Goal: Task Accomplishment & Management: Manage account settings

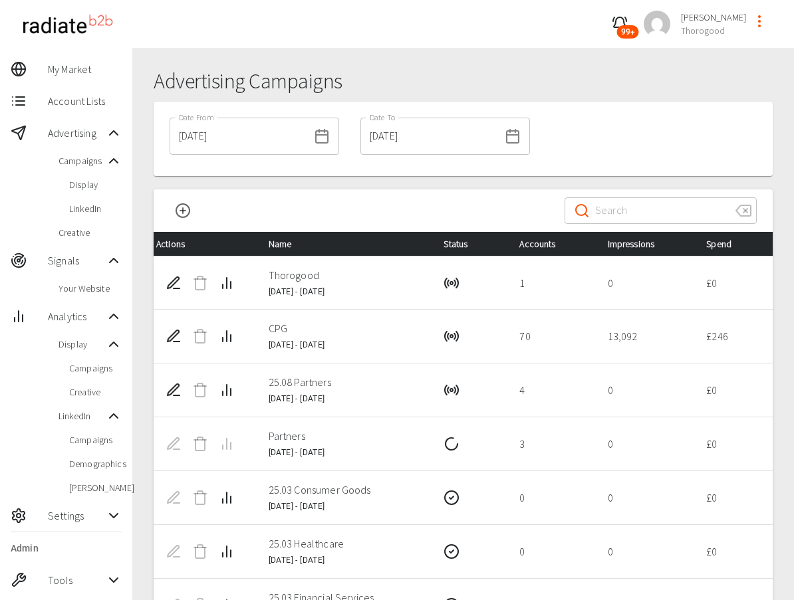
click at [757, 23] on icon "profile-menu" at bounding box center [759, 21] width 16 height 16
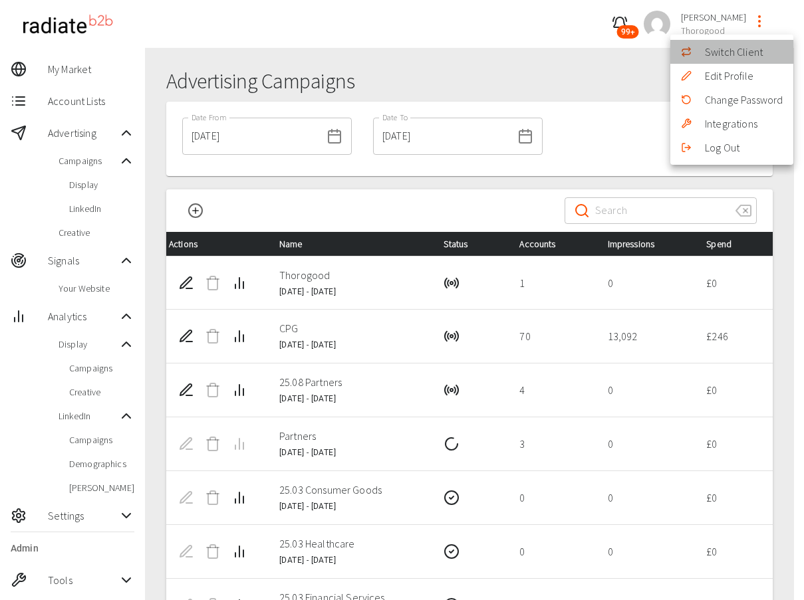
click at [719, 63] on li "Switch Client" at bounding box center [731, 52] width 123 height 24
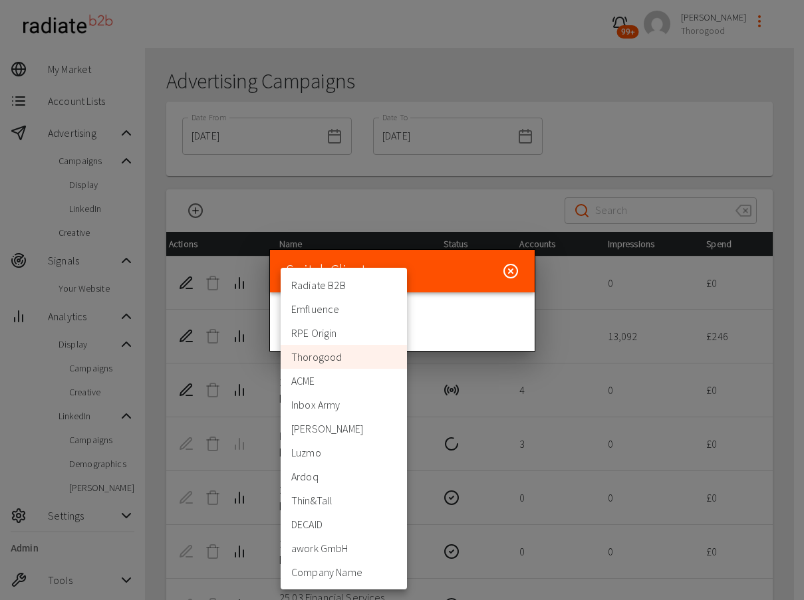
click at [322, 340] on body "99+ [PERSON_NAME] Thorogood My Market Account Lists Advertising Campaigns Displ…" at bounding box center [402, 425] width 804 height 851
click at [613, 115] on div at bounding box center [402, 300] width 804 height 600
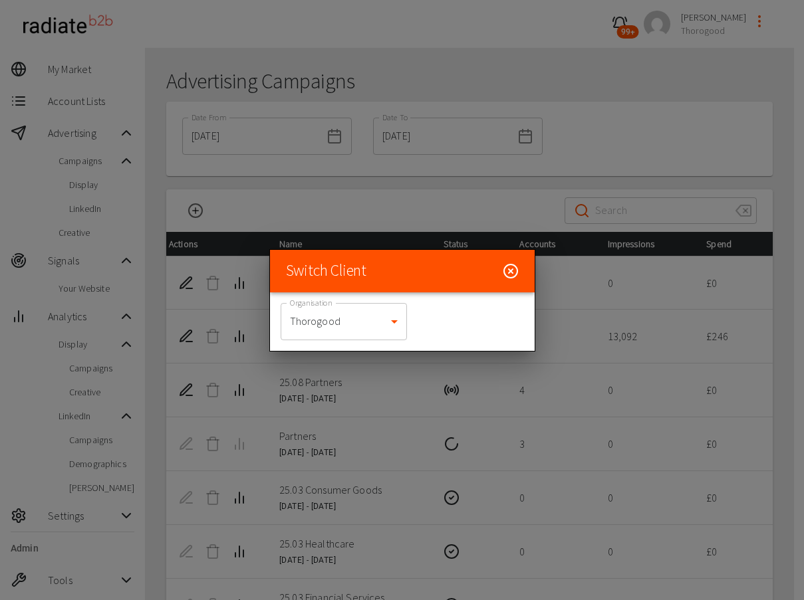
click at [613, 115] on div at bounding box center [402, 300] width 804 height 600
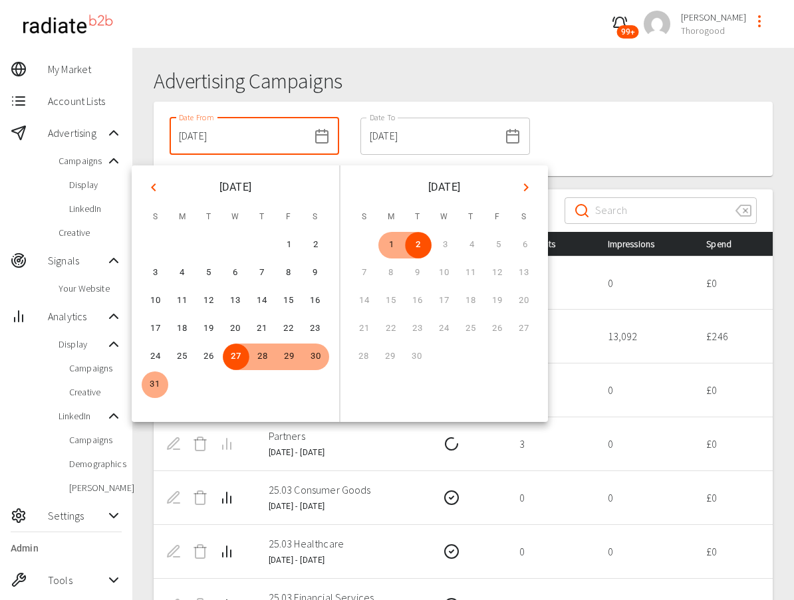
click at [227, 139] on input "[DATE]" at bounding box center [239, 136] width 139 height 37
click at [289, 245] on button "1" at bounding box center [289, 245] width 27 height 27
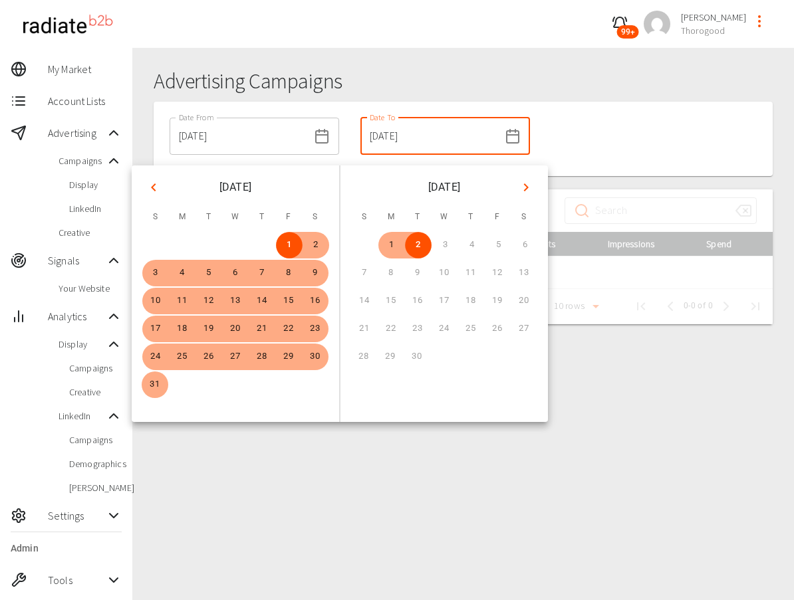
click at [387, 148] on input "[DATE]" at bounding box center [429, 136] width 139 height 37
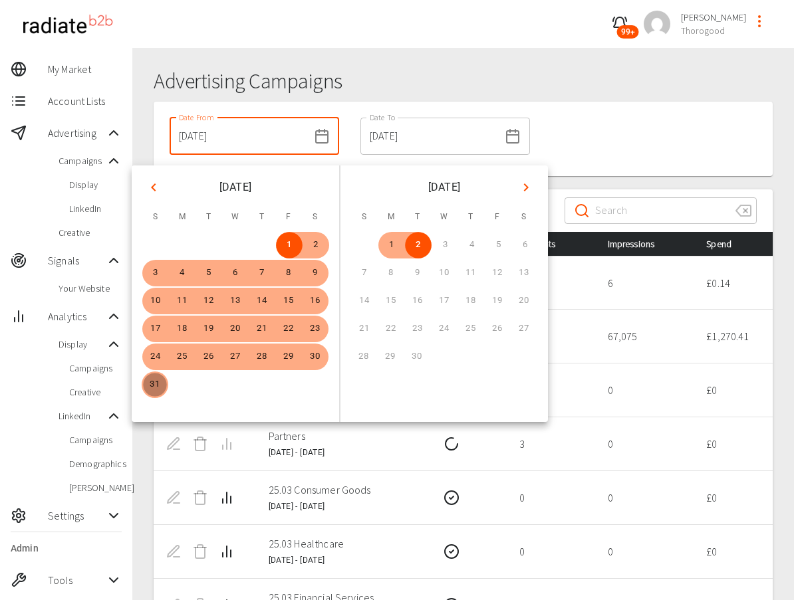
click at [151, 389] on button "31" at bounding box center [155, 385] width 27 height 27
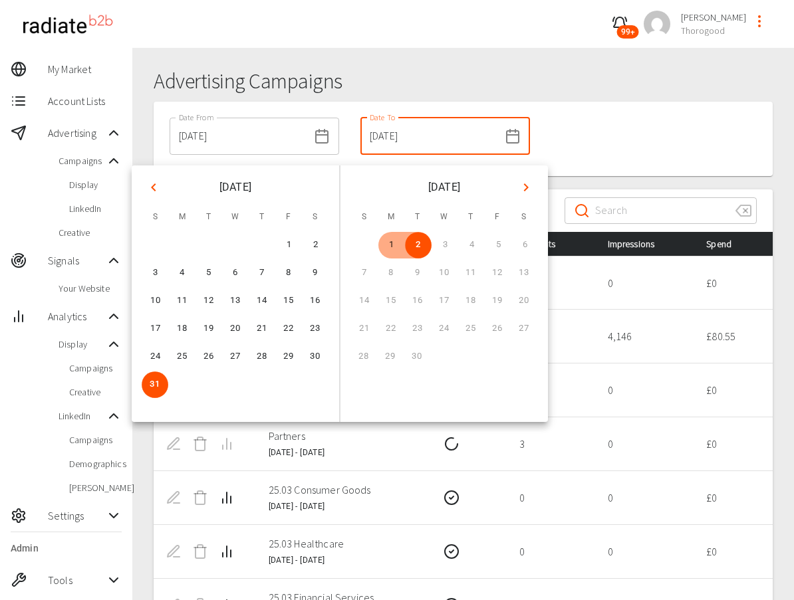
click at [660, 141] on div "Date From [DATE] Date From Date To [DATE] Date To" at bounding box center [463, 139] width 619 height 74
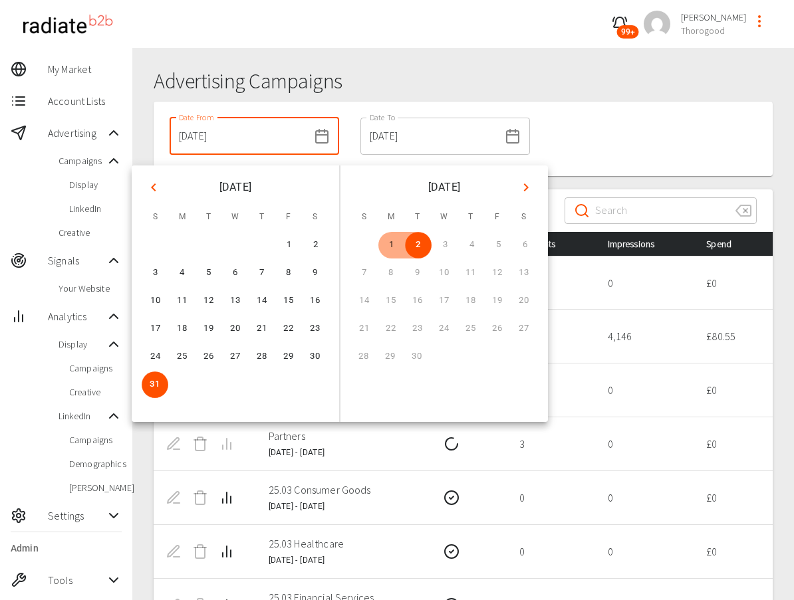
drag, startPoint x: 249, startPoint y: 146, endPoint x: 284, endPoint y: 215, distance: 77.3
click at [255, 162] on div "Date From [DATE] Date From Date To [DATE] Date To" at bounding box center [350, 136] width 382 height 59
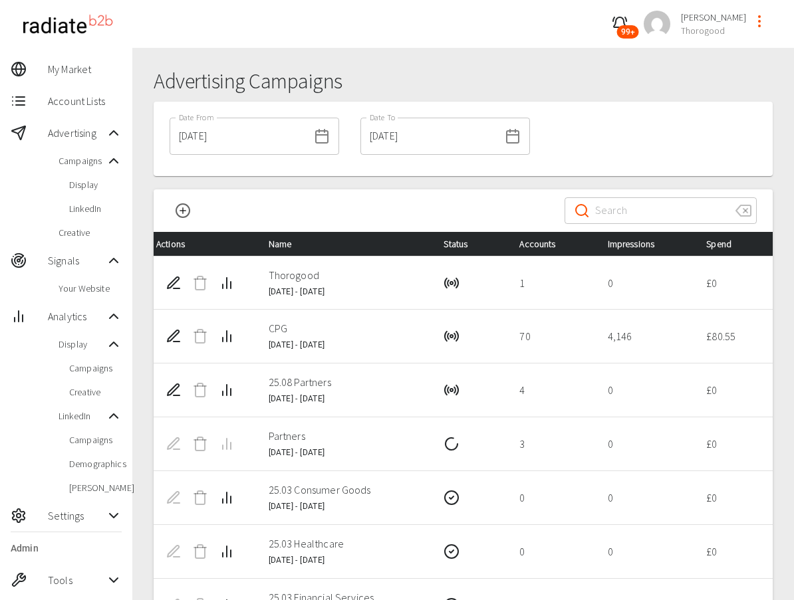
click at [285, 240] on span "Name" at bounding box center [291, 244] width 45 height 16
click at [242, 134] on input "[DATE]" at bounding box center [239, 136] width 139 height 37
click at [207, 137] on input "[DATE]" at bounding box center [239, 136] width 139 height 37
click at [314, 137] on icon at bounding box center [322, 136] width 16 height 16
click at [275, 188] on div at bounding box center [463, 182] width 619 height 13
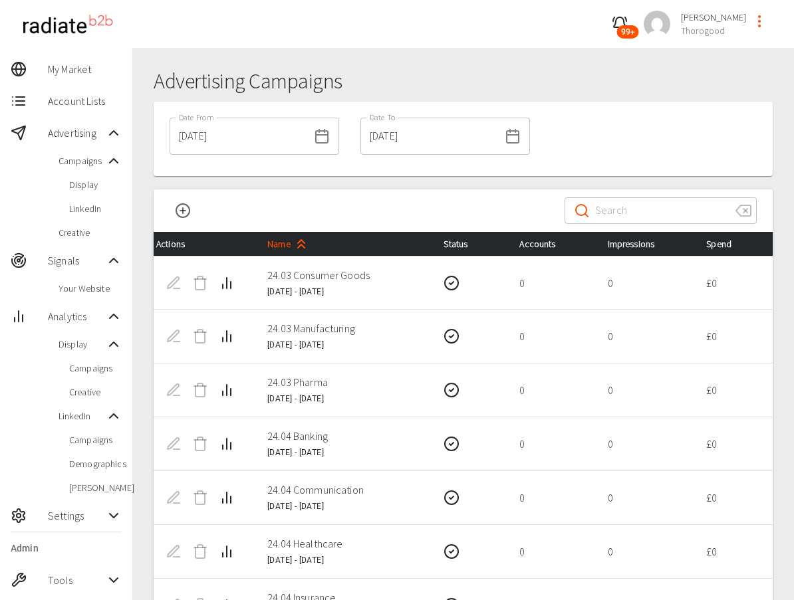
click at [314, 137] on icon at bounding box center [322, 136] width 16 height 16
click at [393, 126] on input "[DATE]" at bounding box center [429, 136] width 139 height 37
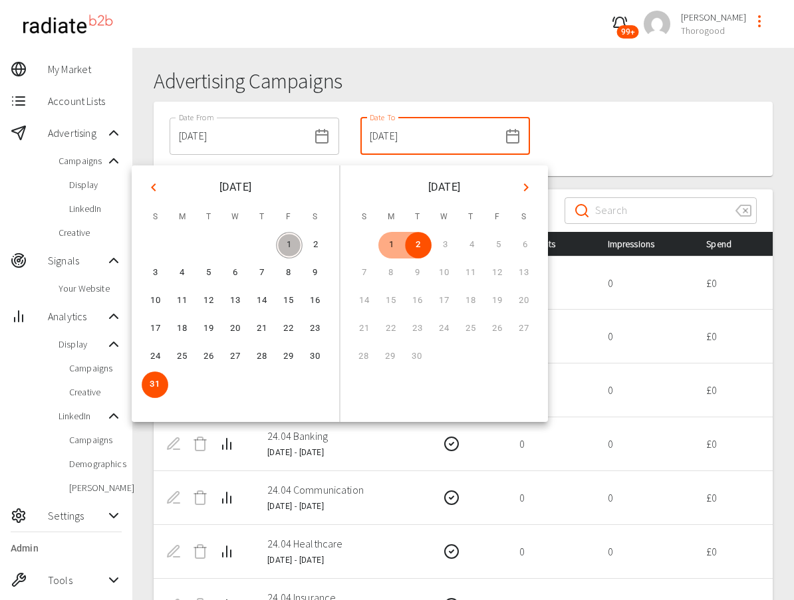
click at [291, 246] on button "1" at bounding box center [289, 245] width 27 height 27
type input "[DATE]"
click at [152, 386] on button "31" at bounding box center [155, 385] width 27 height 27
type input "[DATE]"
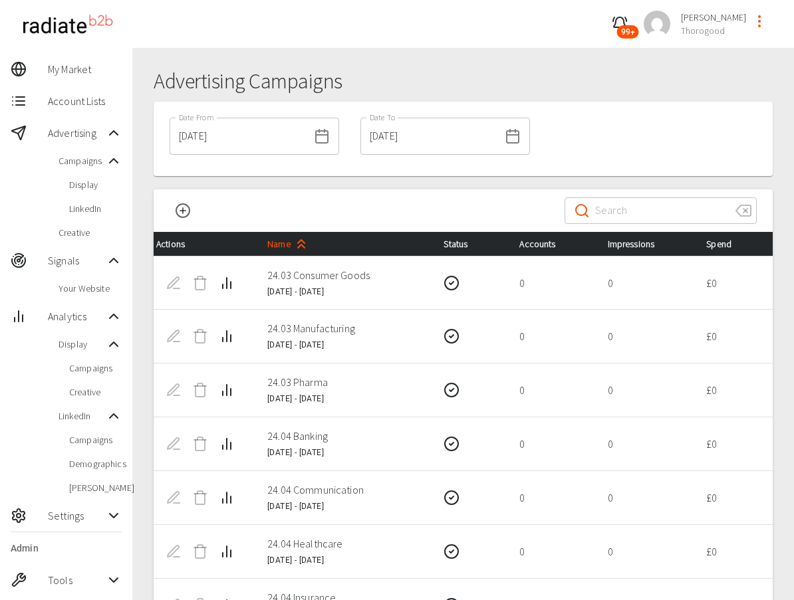
click at [339, 92] on h1 "Advertising Campaigns" at bounding box center [463, 81] width 619 height 25
click at [623, 246] on span "Impressions" at bounding box center [642, 244] width 68 height 16
click at [246, 150] on input "[DATE]" at bounding box center [239, 136] width 139 height 37
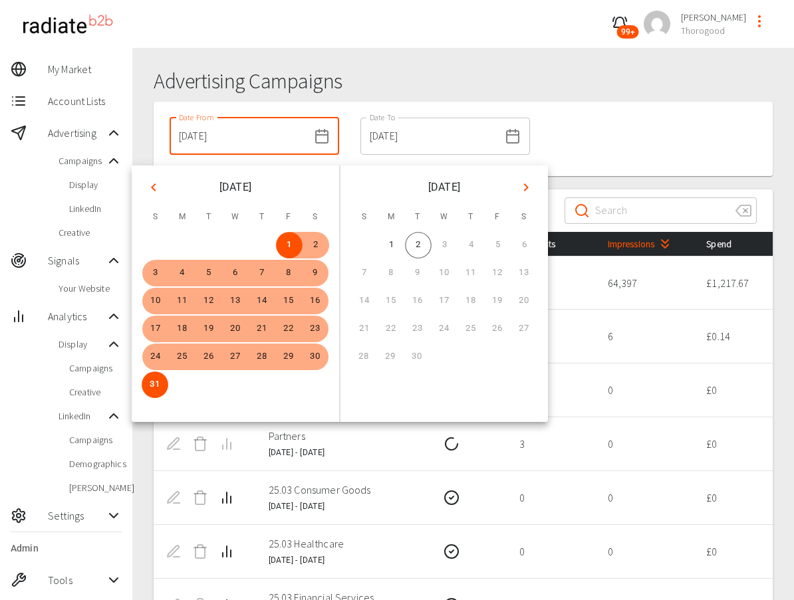
click at [153, 190] on icon "Previous month" at bounding box center [154, 188] width 16 height 16
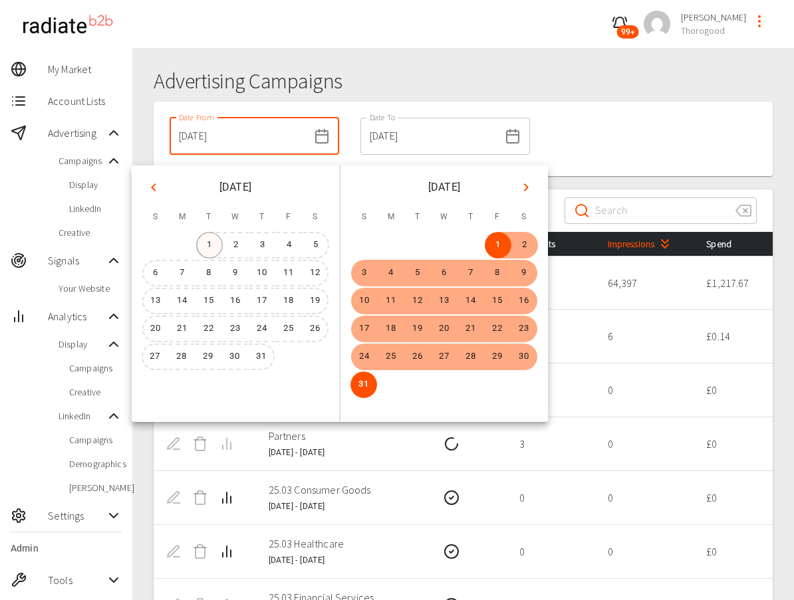
click at [213, 252] on button "1" at bounding box center [209, 245] width 27 height 27
type input "[DATE]"
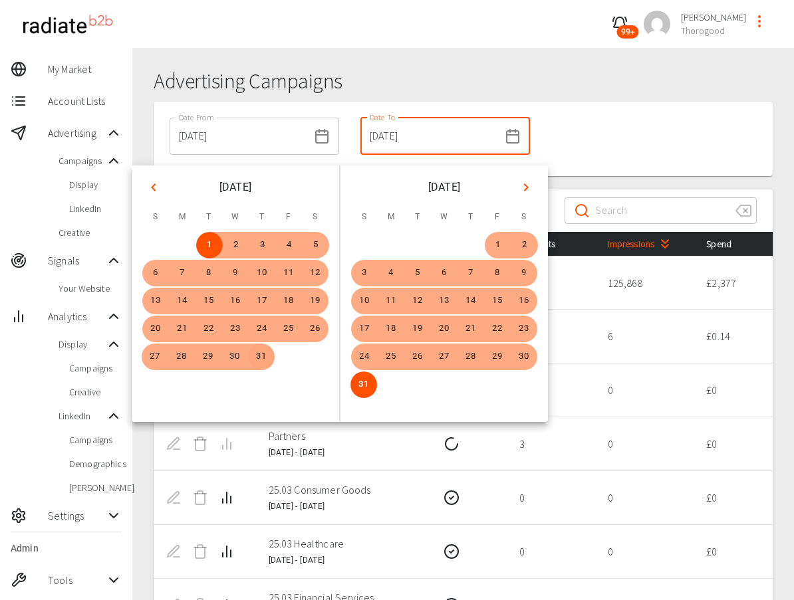
click at [259, 357] on button "31" at bounding box center [261, 357] width 27 height 27
type input "[DATE]"
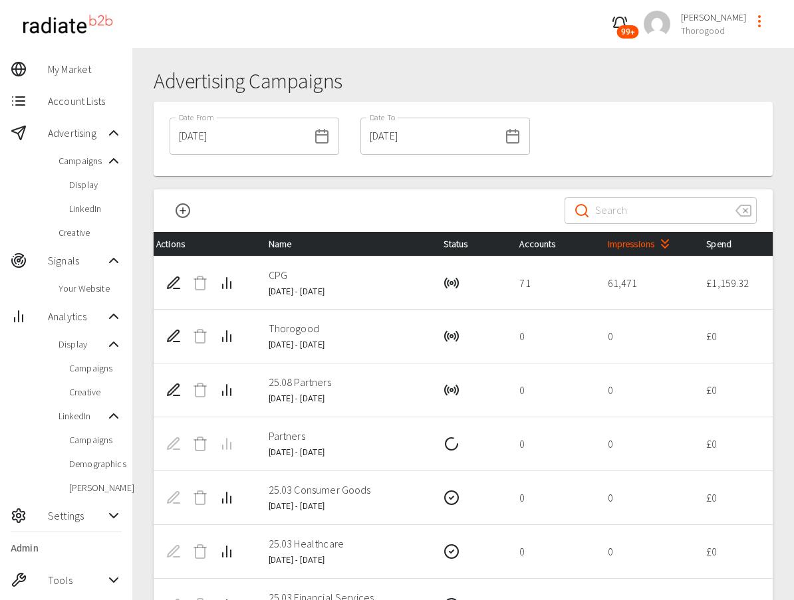
click at [598, 139] on div "Date From [DATE] Date From Date To [DATE] Date To" at bounding box center [463, 139] width 619 height 74
click at [261, 134] on input "[DATE]" at bounding box center [239, 136] width 139 height 37
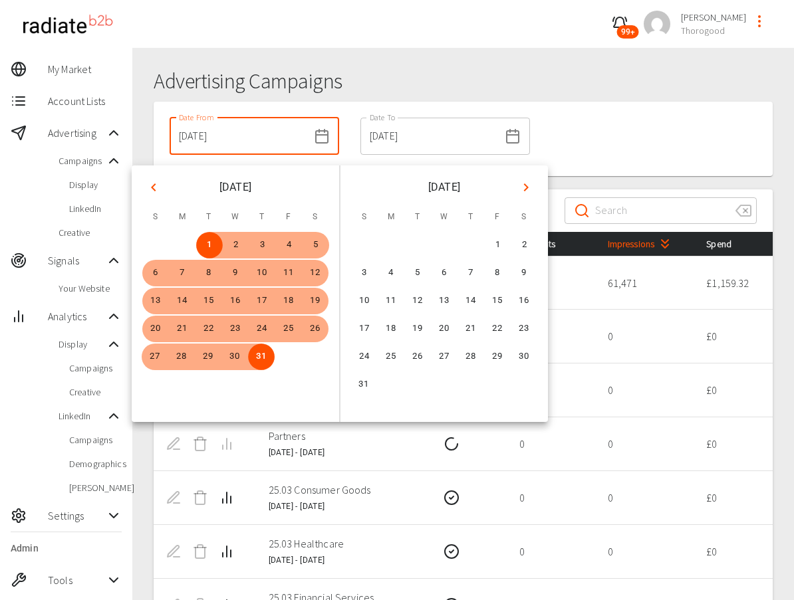
click at [149, 189] on icon "Previous month" at bounding box center [154, 188] width 16 height 16
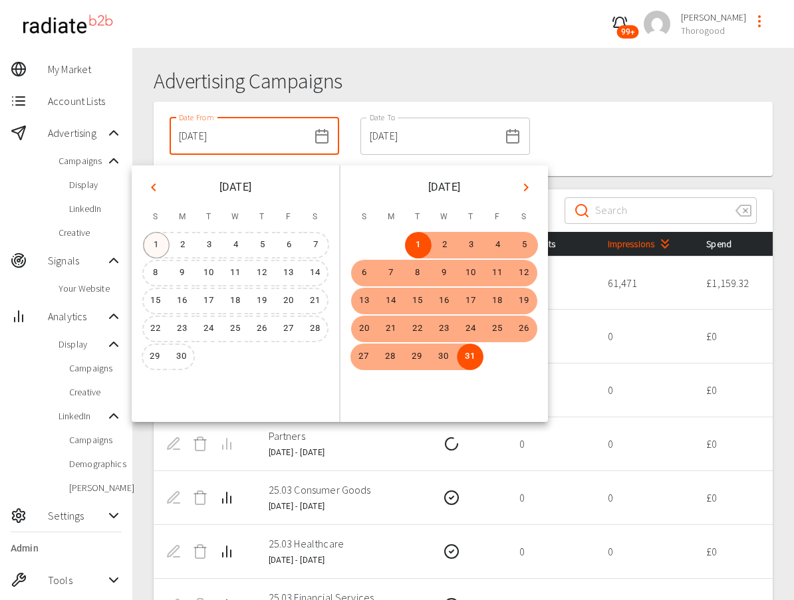
click at [163, 241] on button "1" at bounding box center [156, 245] width 27 height 27
type input "[DATE]"
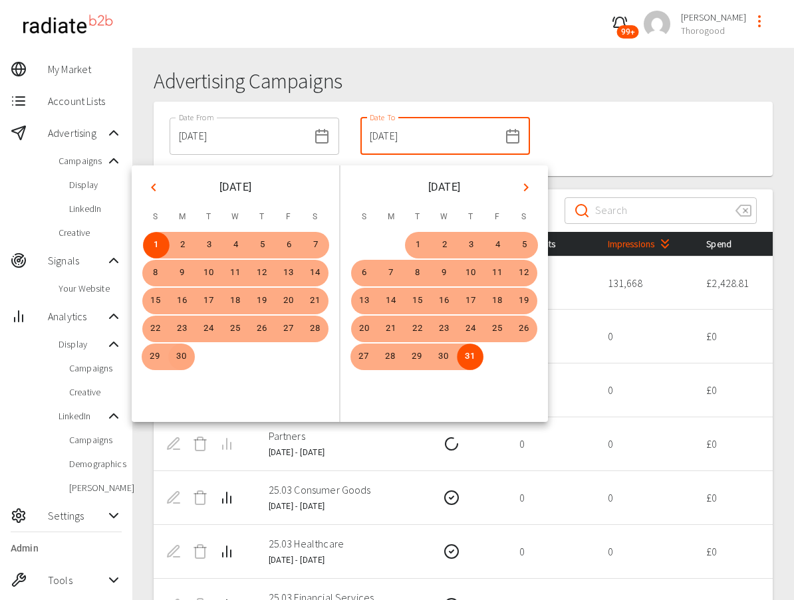
click at [182, 356] on button "30" at bounding box center [181, 357] width 27 height 27
type input "[DATE]"
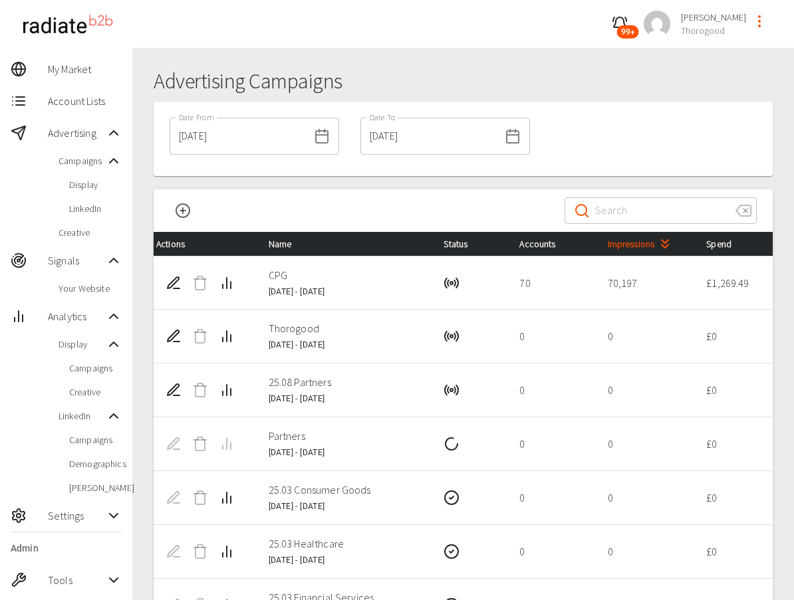
click at [580, 163] on div "Date From [DATE] Date From Date To [DATE] Date To" at bounding box center [463, 139] width 619 height 74
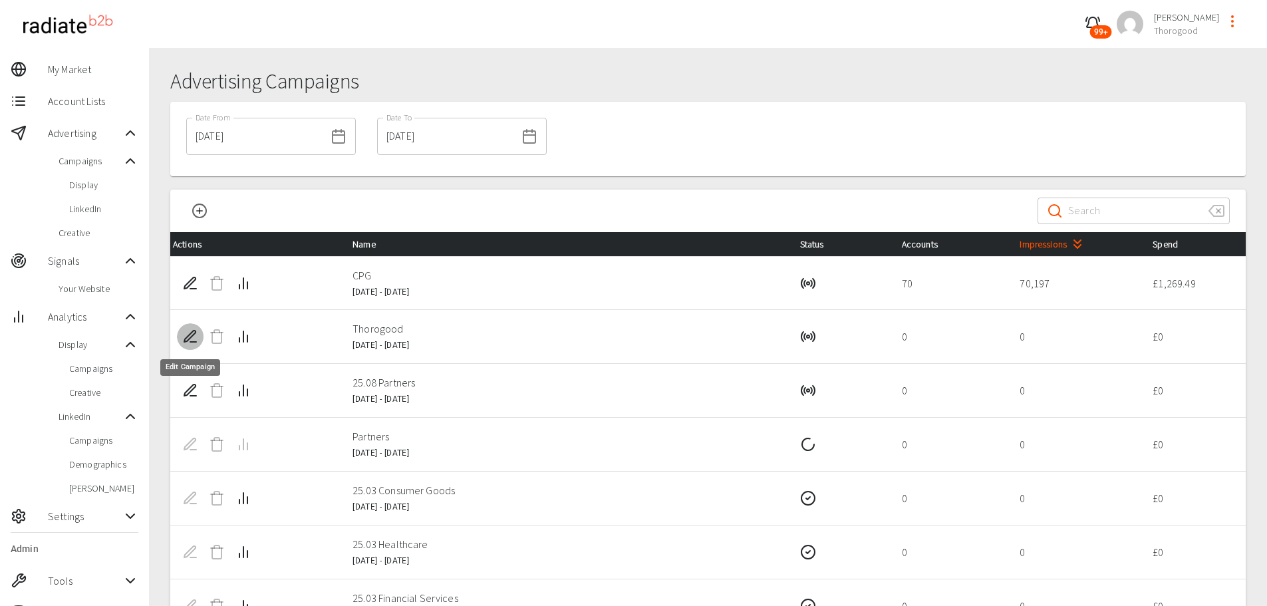
click at [187, 337] on icon "Edit Campaign" at bounding box center [189, 335] width 11 height 11
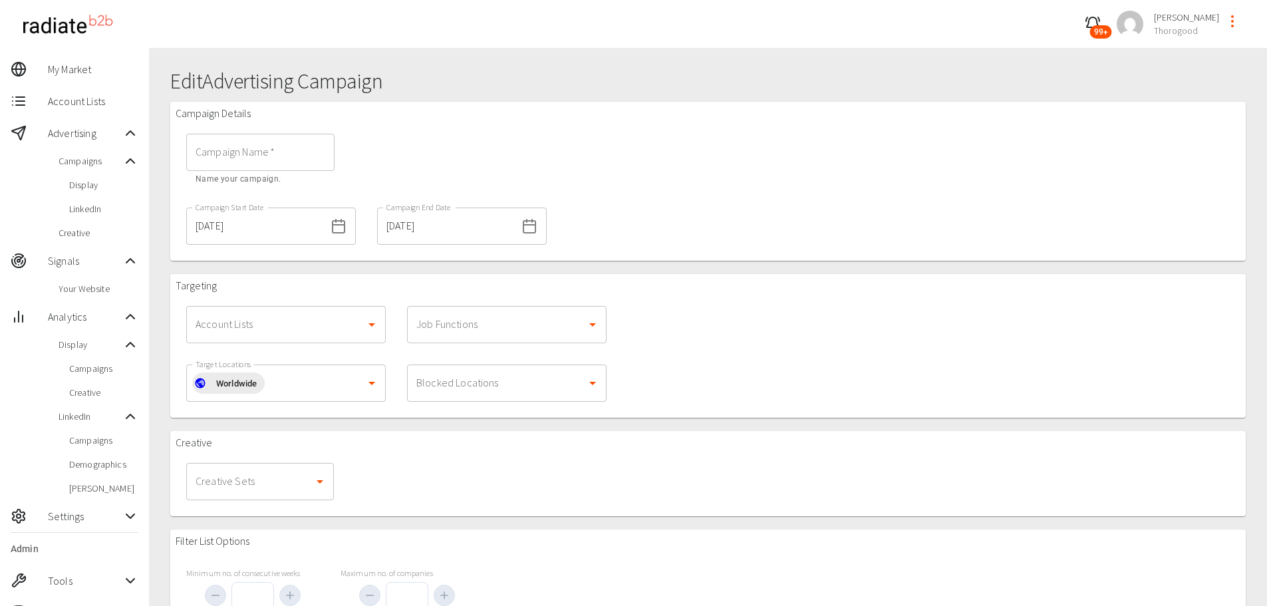
type input "Thorogood"
type input "1000"
type input "50"
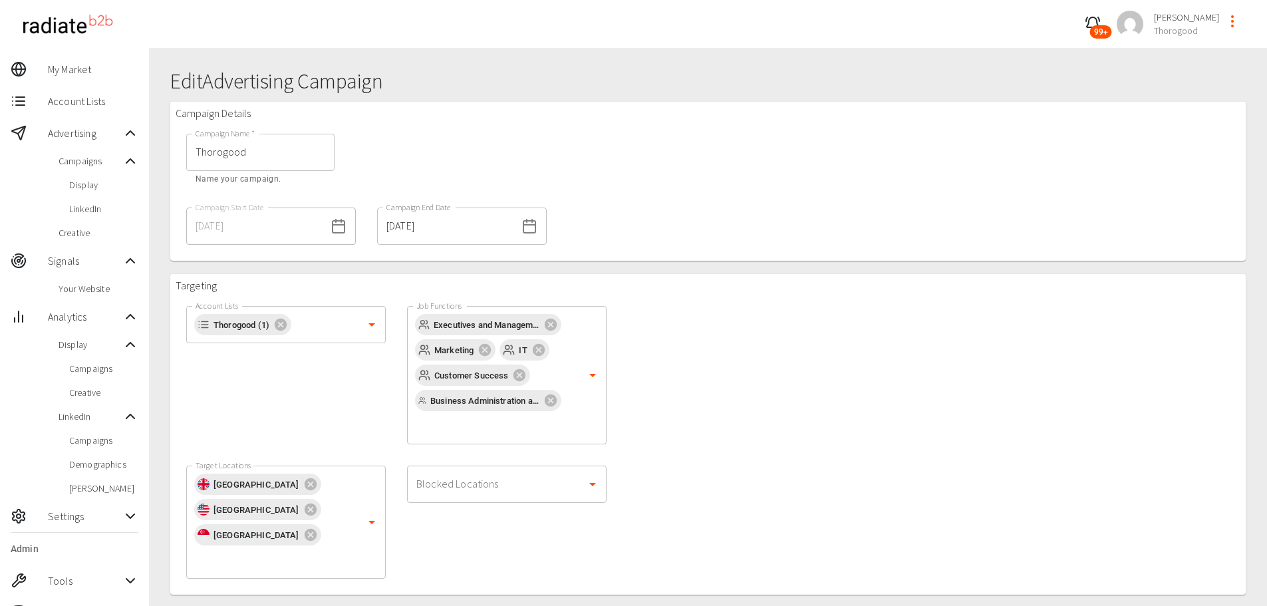
click at [82, 185] on span "Display" at bounding box center [103, 184] width 69 height 13
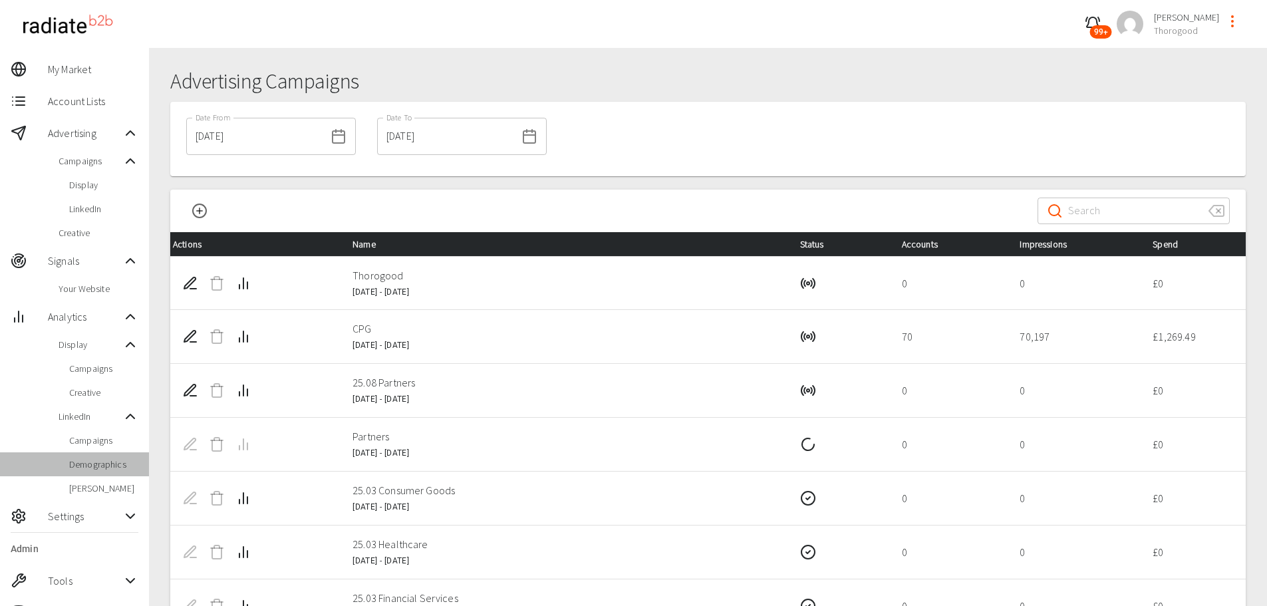
click at [89, 465] on span "Demographics" at bounding box center [103, 463] width 69 height 13
